Goal: Obtain resource: Obtain resource

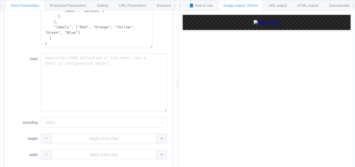
scroll to position [41, 0]
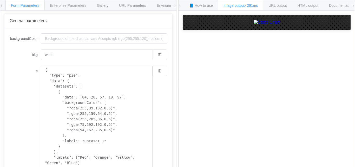
click at [3, 8] on span at bounding box center [1, 5] width 3 height 11
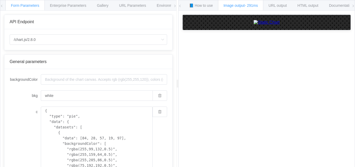
click at [354, 6] on icon at bounding box center [353, 5] width 3 height 3
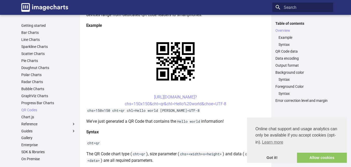
scroll to position [104, 0]
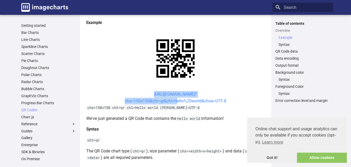
drag, startPoint x: 144, startPoint y: 93, endPoint x: 174, endPoint y: 101, distance: 31.0
click at [174, 101] on center "[URL][DOMAIN_NAME]? chs=150x150&cht=qr&chl=Hello%20world&choe=UTF-8" at bounding box center [175, 97] width 179 height 13
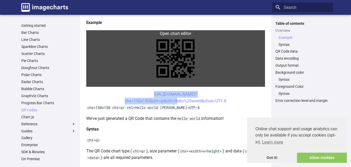
copy link "[URL][DOMAIN_NAME]? chs=150x150&cht=qr&chl="
